Goal: Transaction & Acquisition: Purchase product/service

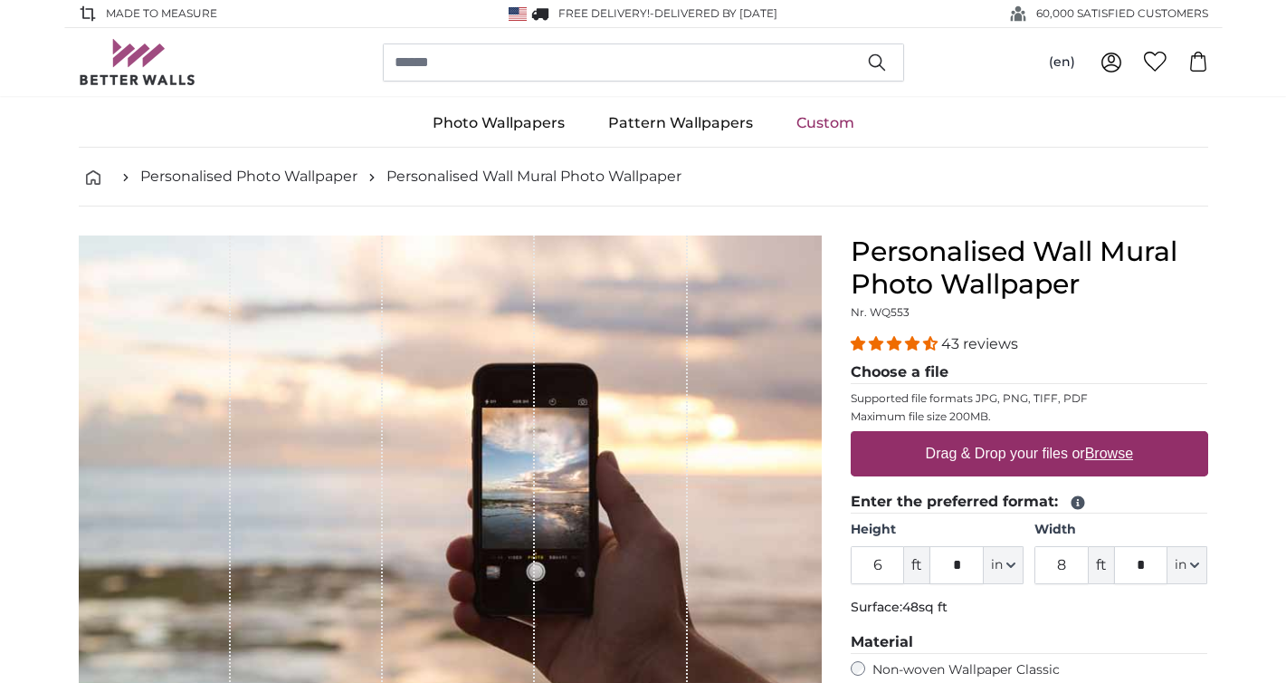
scroll to position [267, 0]
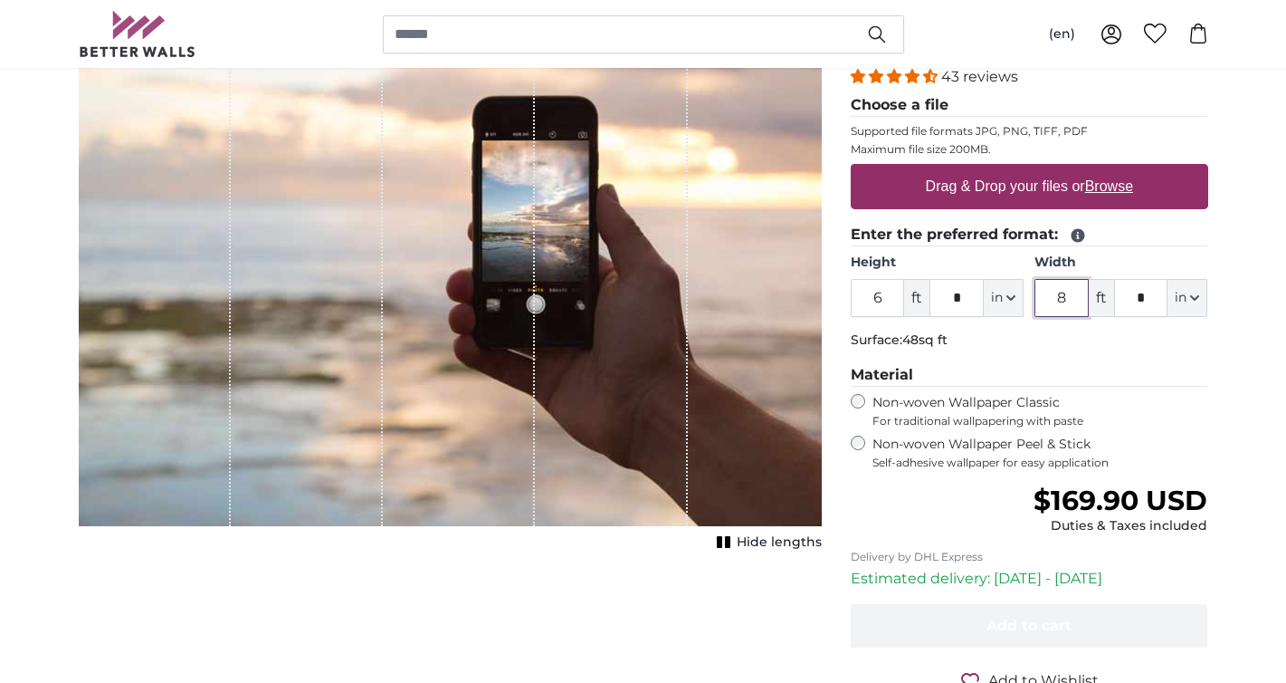
click at [1088, 301] on input "8" at bounding box center [1062, 298] width 54 height 38
drag, startPoint x: 1088, startPoint y: 301, endPoint x: 1021, endPoint y: 301, distance: 67.0
click at [1021, 301] on div "Height 6 ft * in Centimeter (cm) Inches (inch) Feet (ft. in.) Width 8 ft * in C…" at bounding box center [1030, 284] width 358 height 63
type input "4"
click at [890, 296] on input "6" at bounding box center [878, 298] width 54 height 38
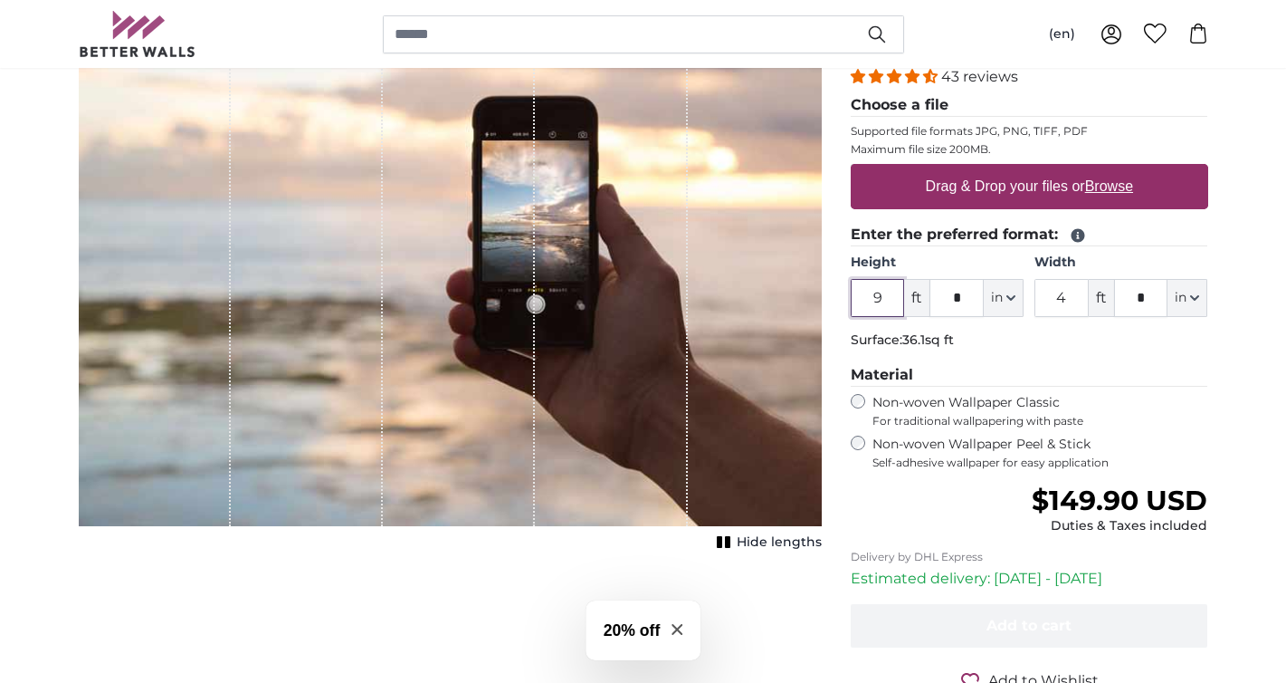
type input "9"
click at [1166, 386] on legend "Material" at bounding box center [1030, 375] width 358 height 23
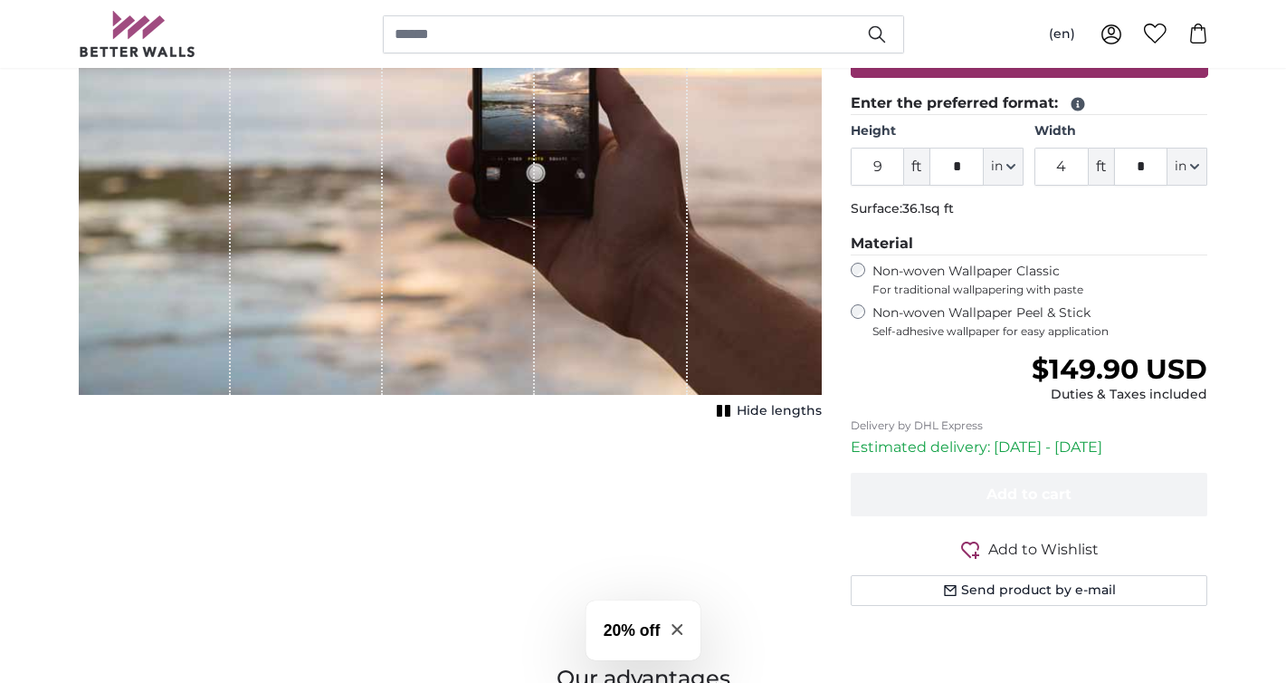
scroll to position [449, 0]
